Goal: Task Accomplishment & Management: Use online tool/utility

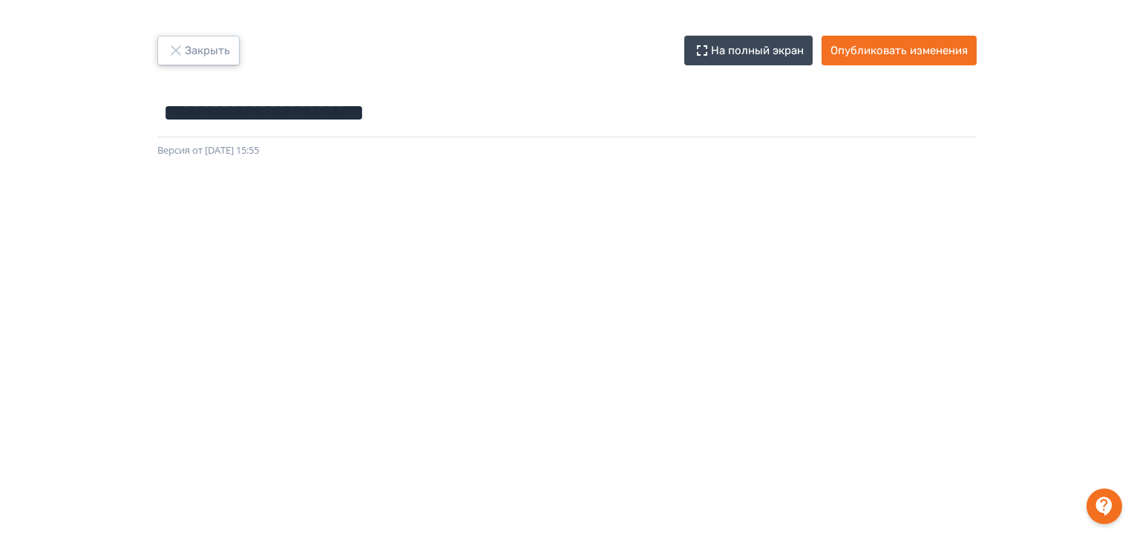
click at [169, 47] on icon "button" at bounding box center [176, 51] width 18 height 18
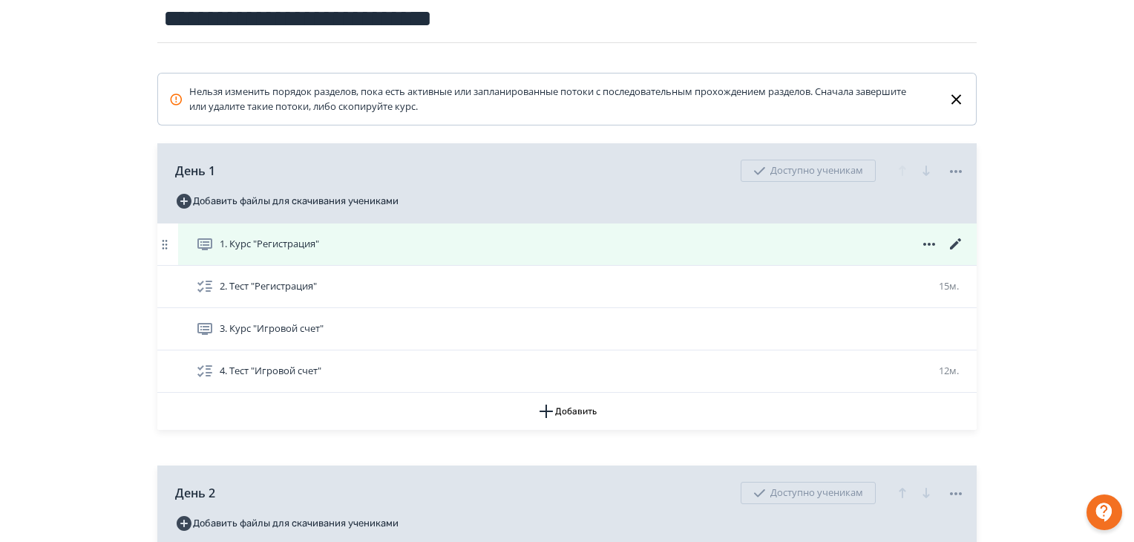
scroll to position [297, 0]
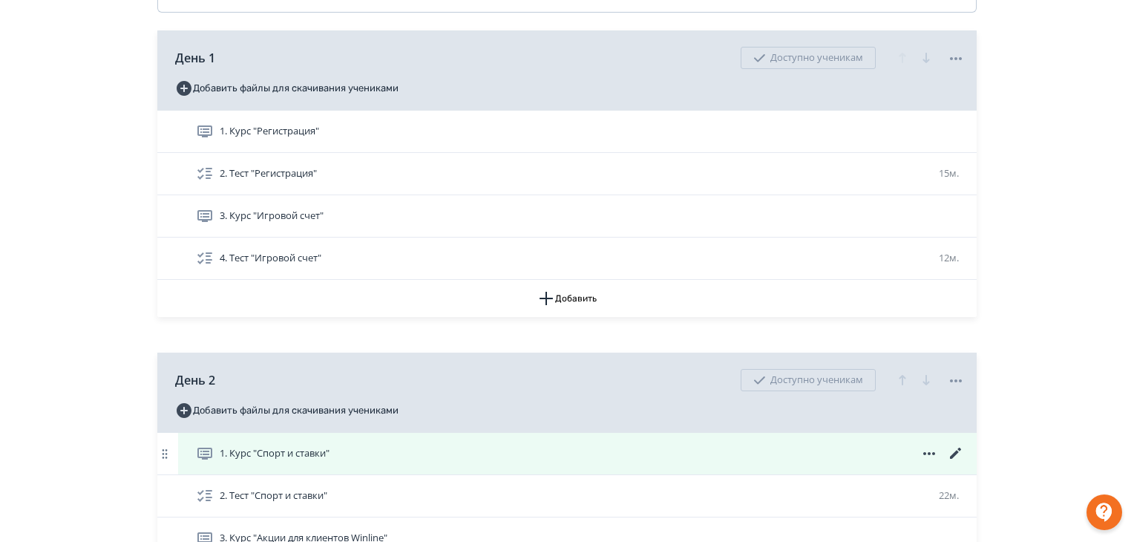
click at [465, 442] on div "1. Курс "Спорт и ставки"" at bounding box center [577, 454] width 798 height 42
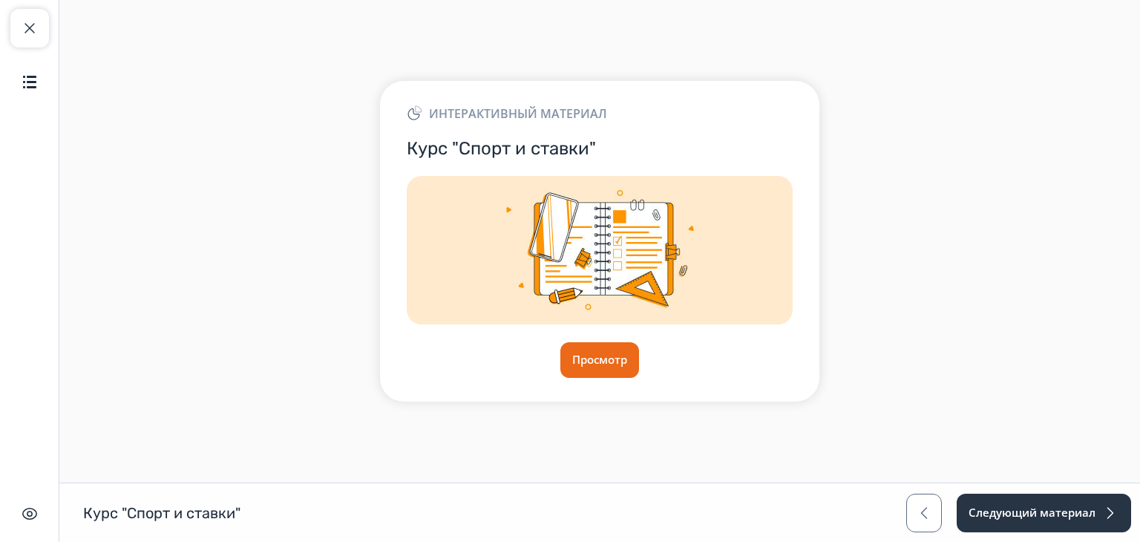
click at [611, 338] on div "Интерактивный материал Курс "Спорт и ставки" Просмотр" at bounding box center [599, 241] width 439 height 320
click at [611, 345] on button "Просмотр" at bounding box center [599, 360] width 80 height 36
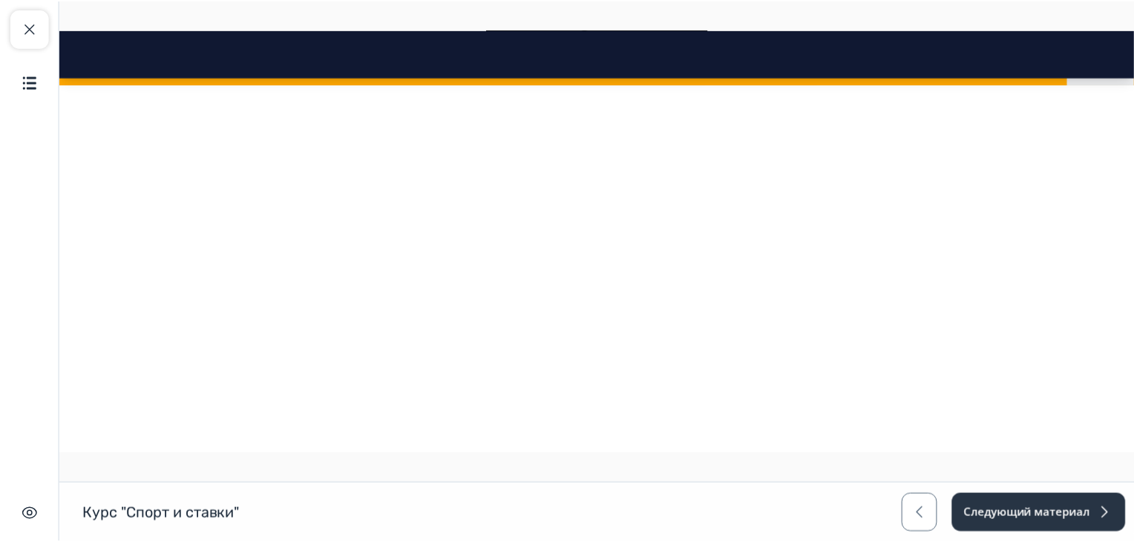
scroll to position [1929, 0]
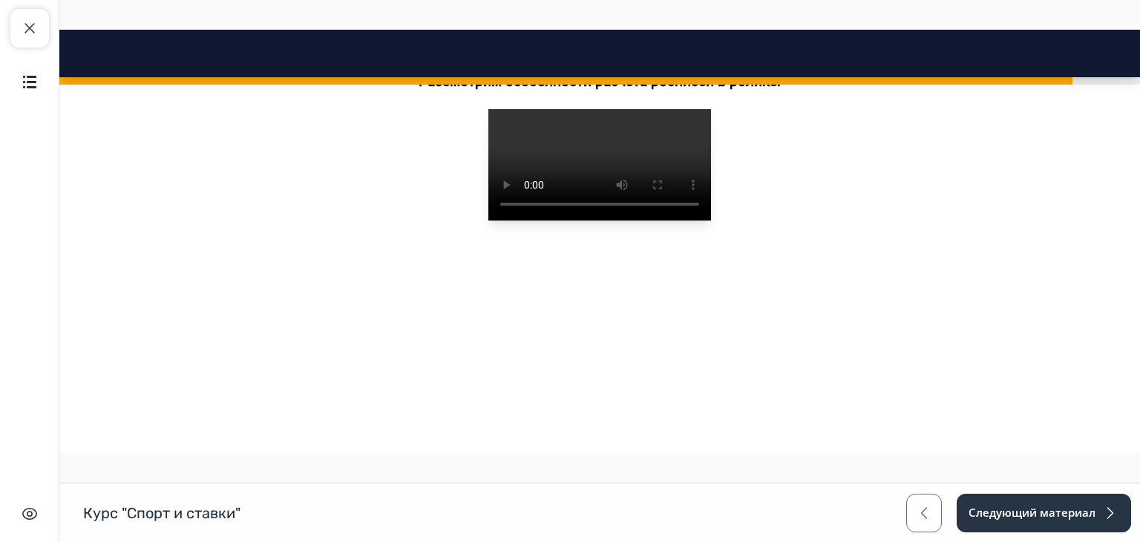
click at [5, 21] on div "Закрыть курс Содержание Скрыть интерфейс" at bounding box center [29, 271] width 59 height 542
click at [27, 25] on span "button" at bounding box center [30, 28] width 18 height 18
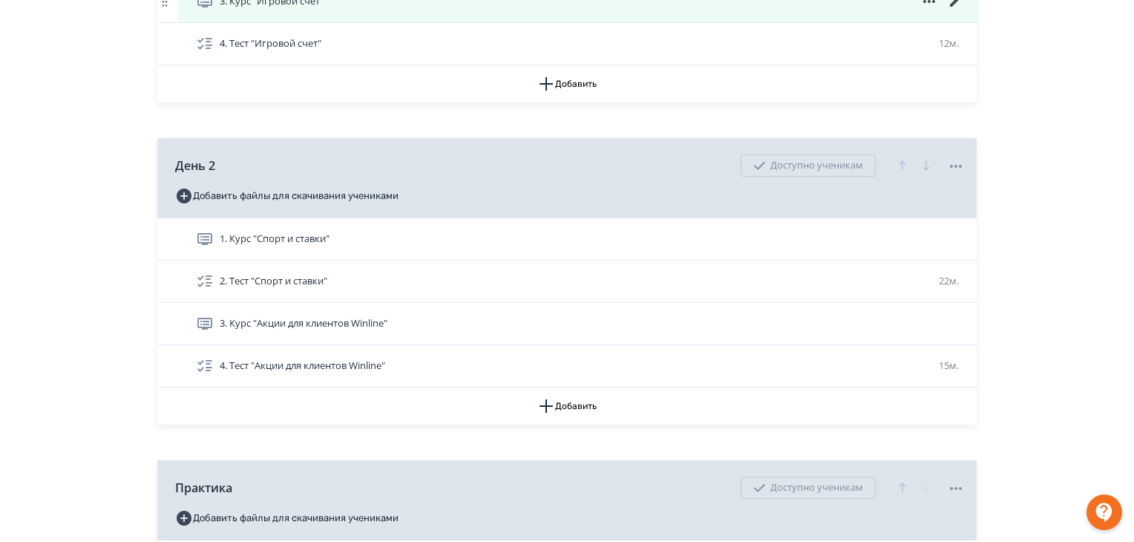
scroll to position [519, 0]
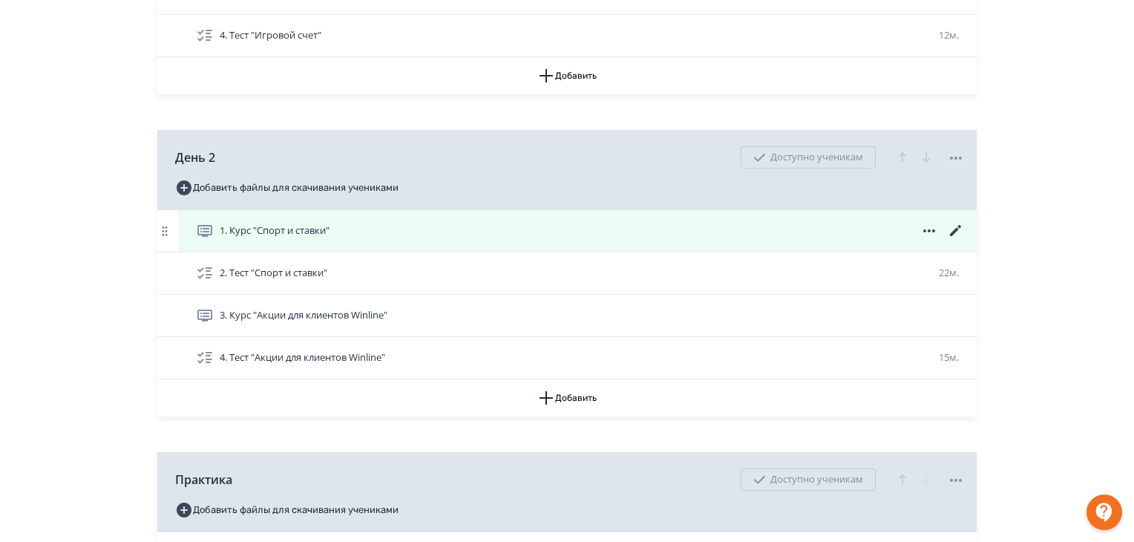
click at [954, 228] on icon at bounding box center [956, 231] width 18 height 18
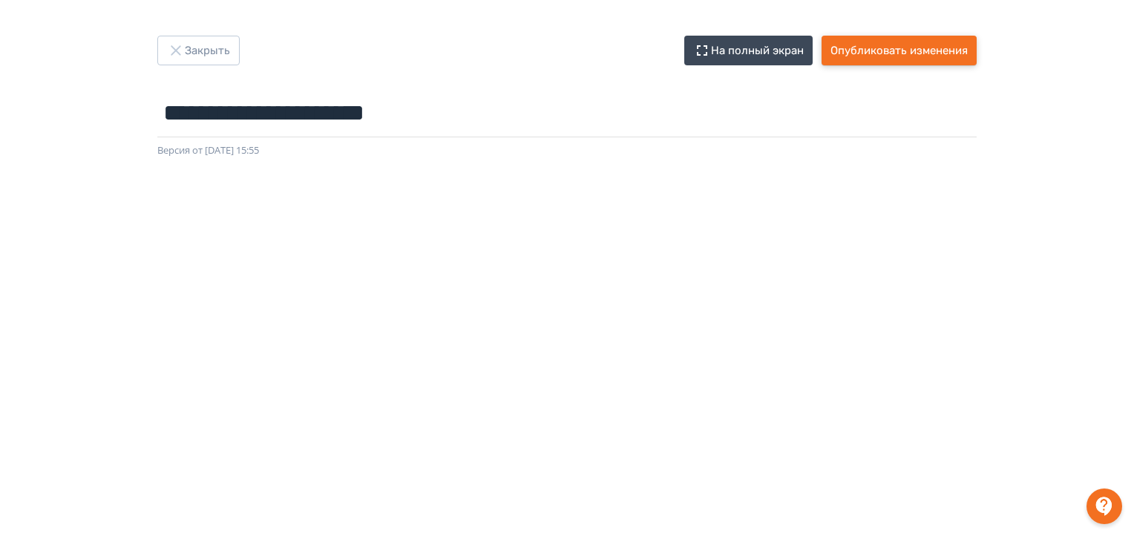
click at [861, 43] on button "Опубликовать изменения" at bounding box center [898, 51] width 155 height 30
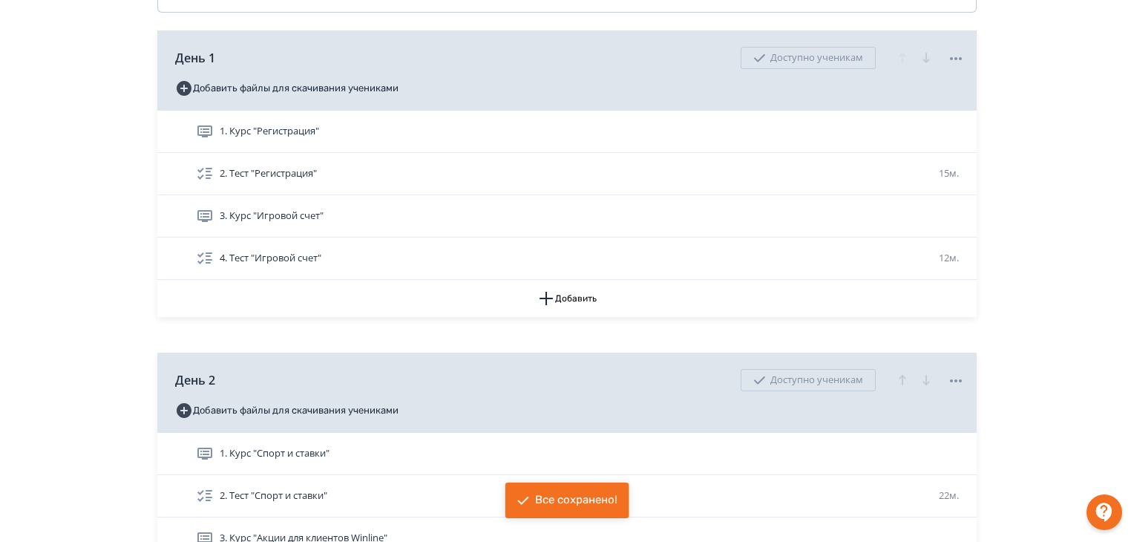
scroll to position [371, 0]
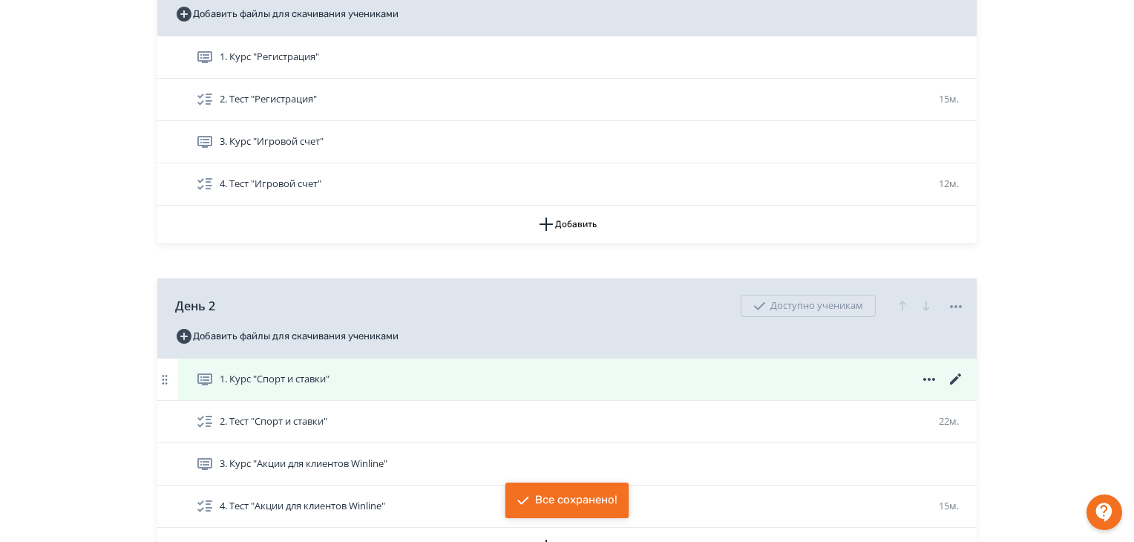
click at [338, 388] on div "1. Курс "Спорт и ставки"" at bounding box center [577, 379] width 798 height 42
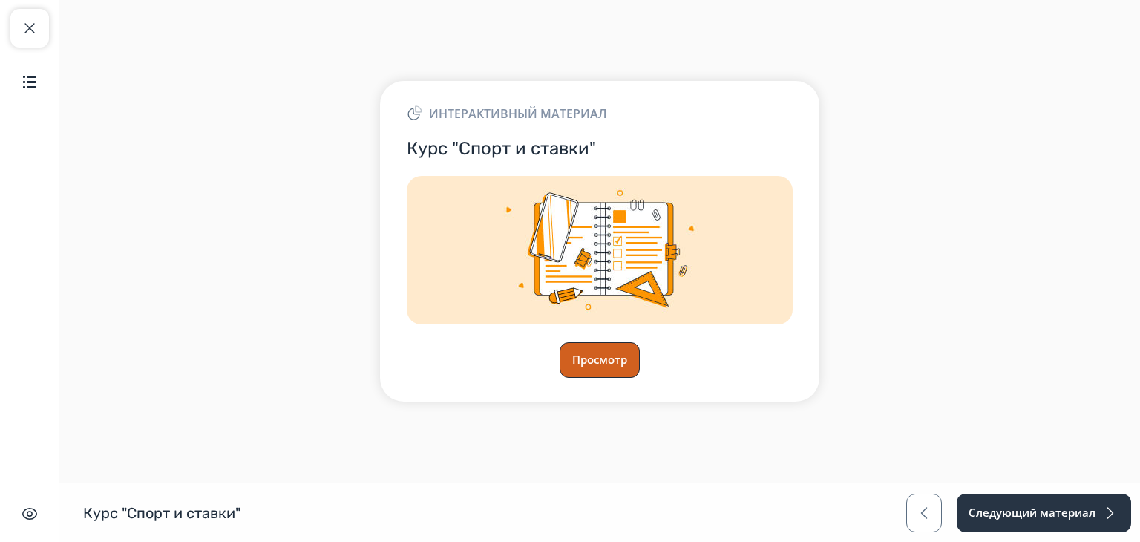
click at [584, 360] on button "Просмотр" at bounding box center [599, 360] width 80 height 36
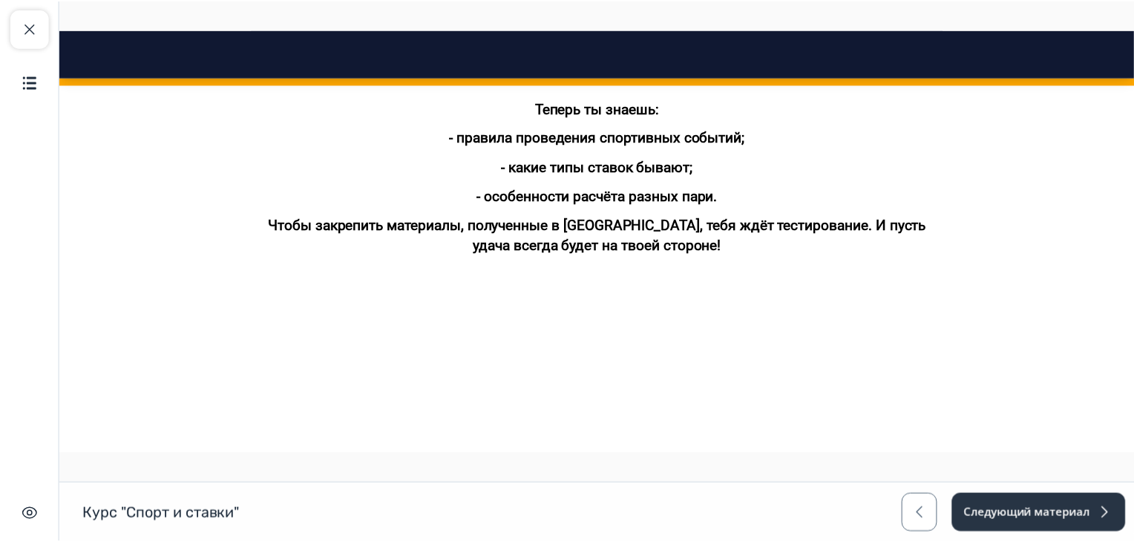
scroll to position [3001, 0]
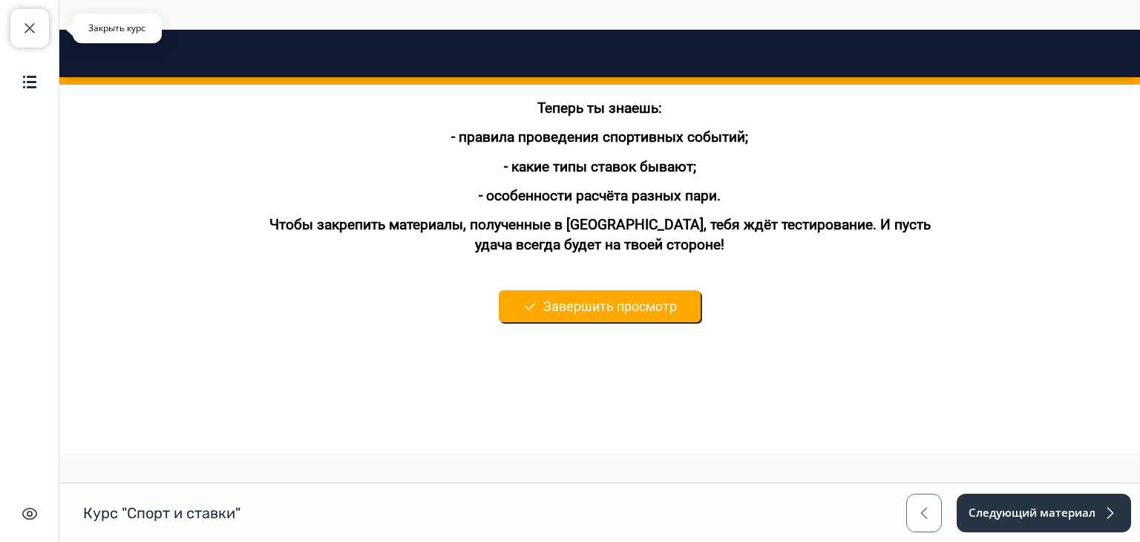
click at [15, 36] on button "Закрыть курс" at bounding box center [29, 28] width 39 height 39
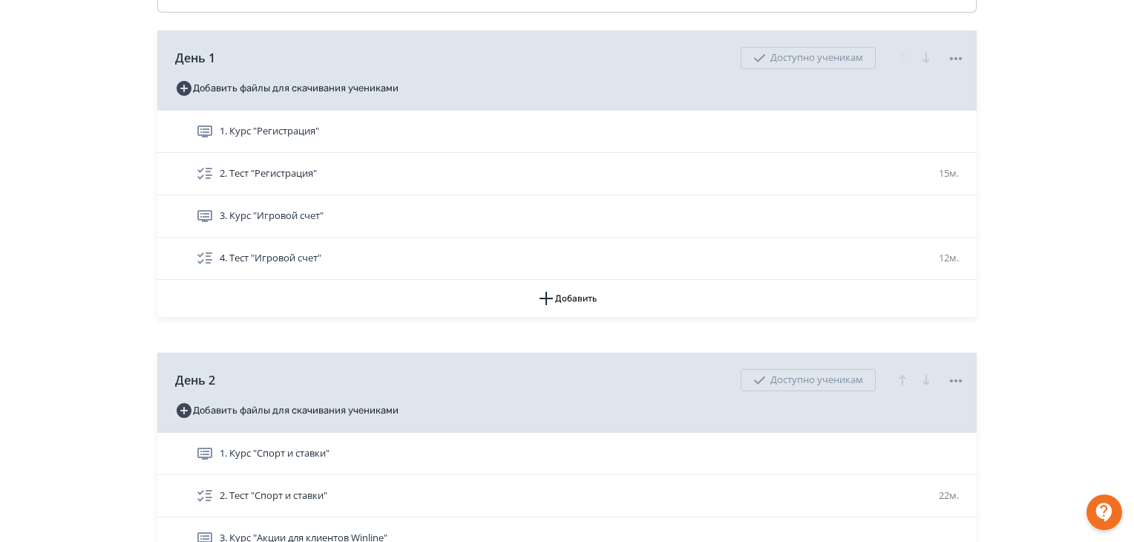
scroll to position [445, 0]
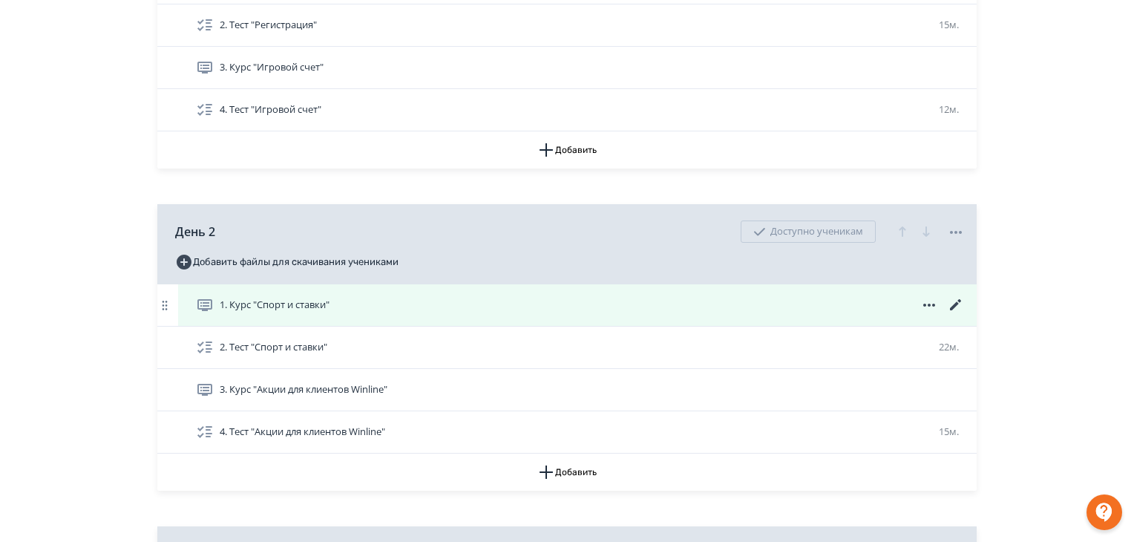
click at [423, 298] on div "1. Курс "Спорт и ставки"" at bounding box center [580, 305] width 769 height 18
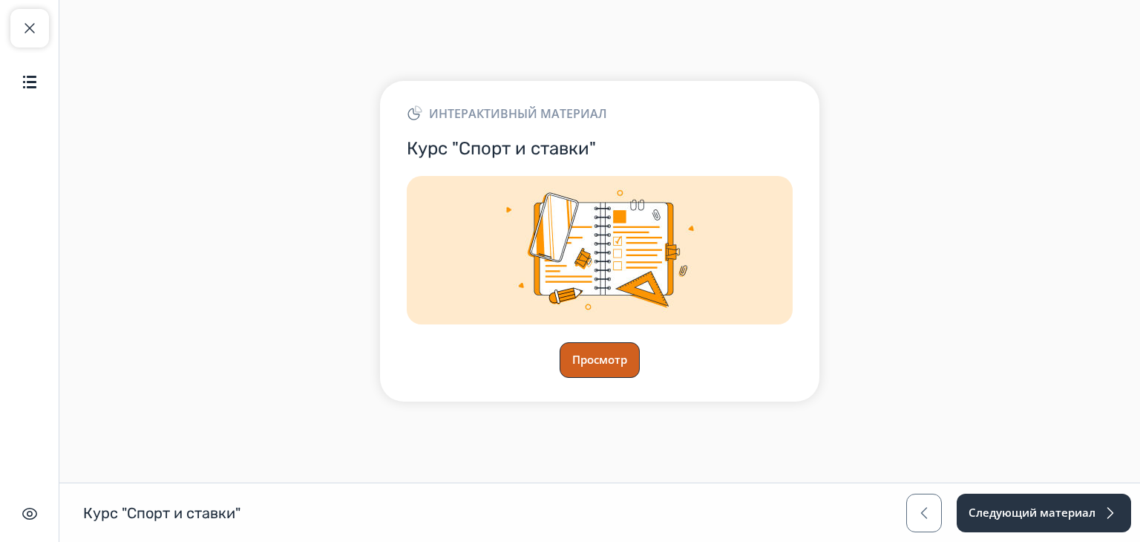
click at [619, 373] on button "Просмотр" at bounding box center [599, 360] width 80 height 36
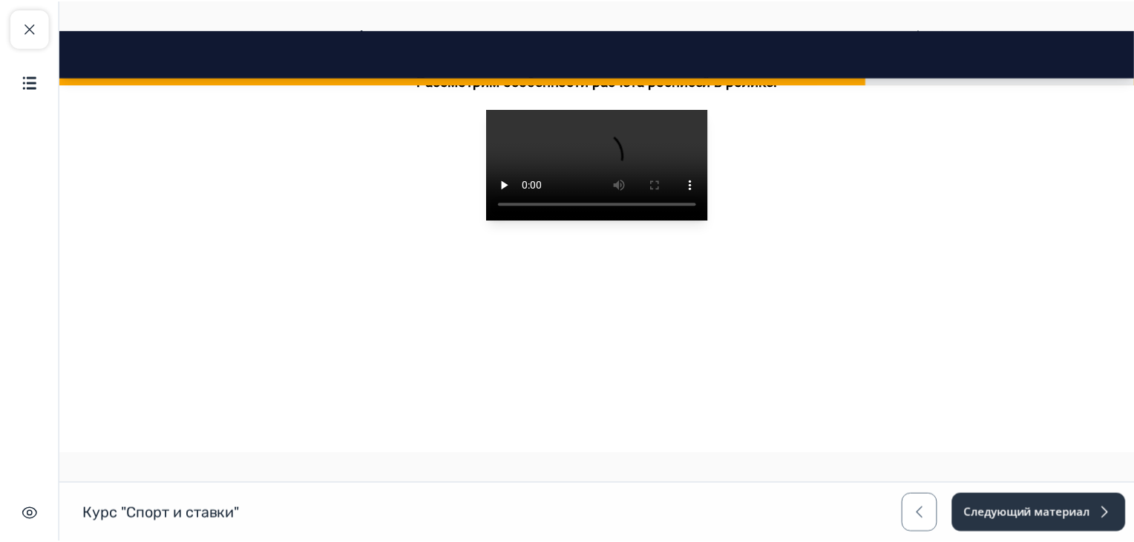
scroll to position [2226, 0]
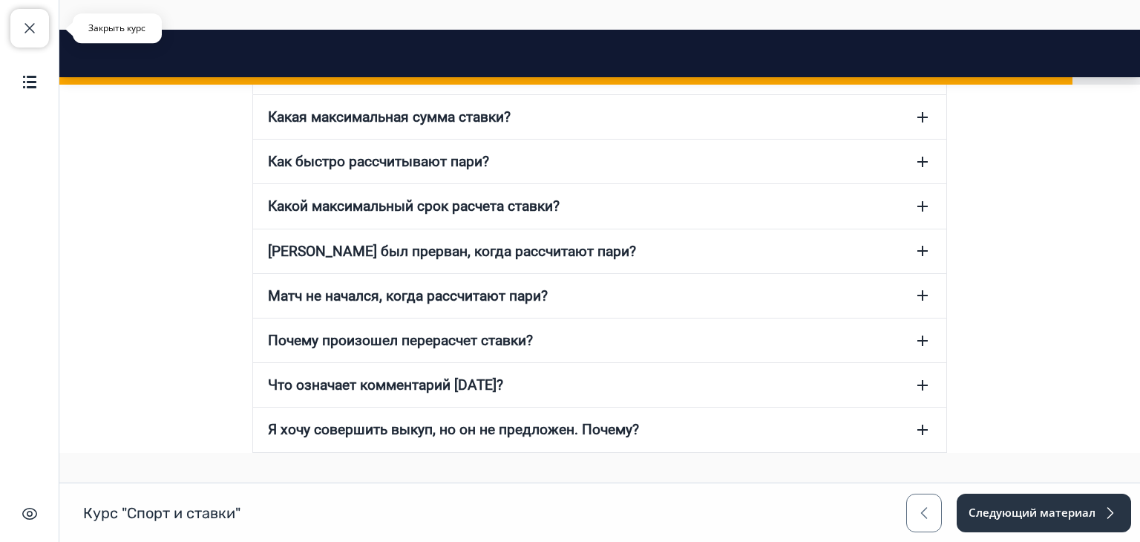
click at [16, 19] on button "Закрыть курс" at bounding box center [29, 28] width 39 height 39
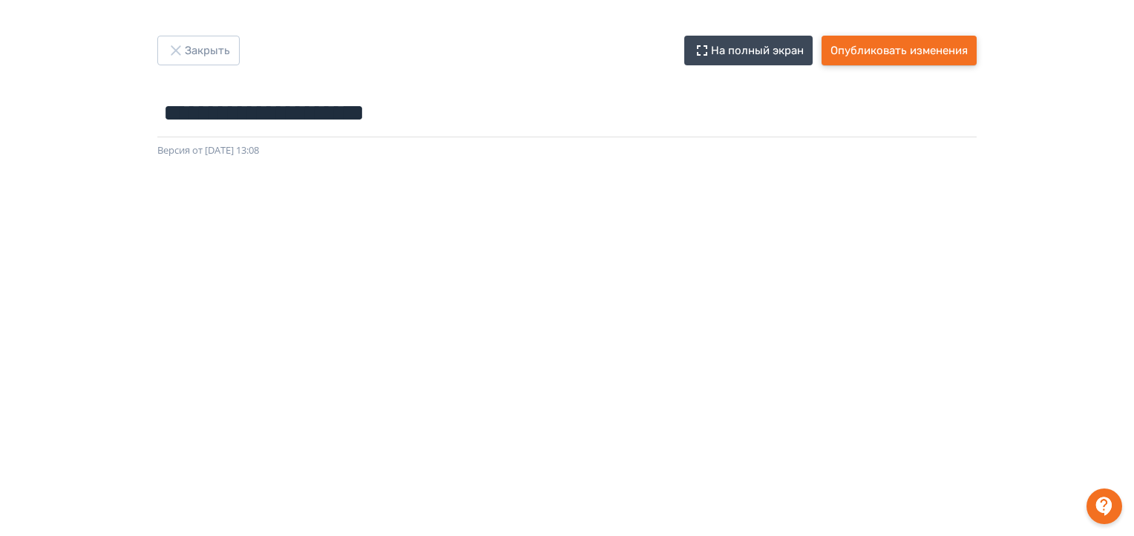
click at [879, 47] on button "Опубликовать изменения" at bounding box center [898, 51] width 155 height 30
